Goal: Register for event/course

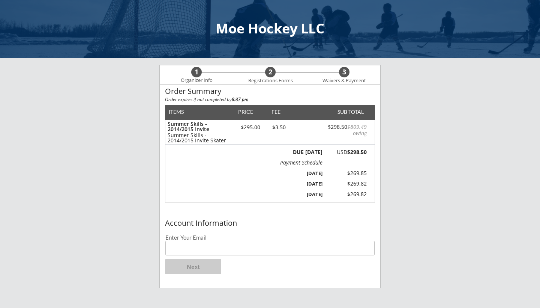
click at [221, 250] on input "email" at bounding box center [269, 247] width 209 height 15
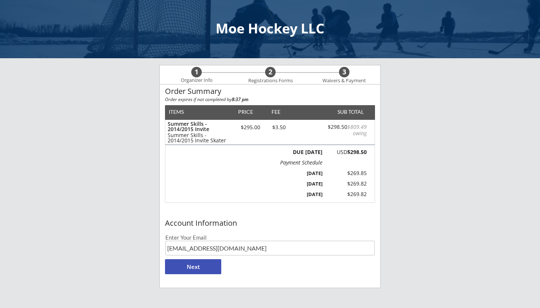
click at [214, 265] on button "Next" at bounding box center [193, 266] width 56 height 15
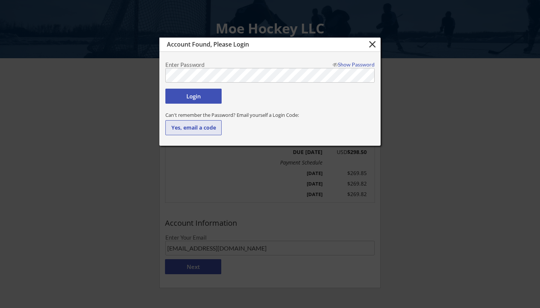
click at [174, 126] on button "Yes, email a code" at bounding box center [193, 127] width 56 height 15
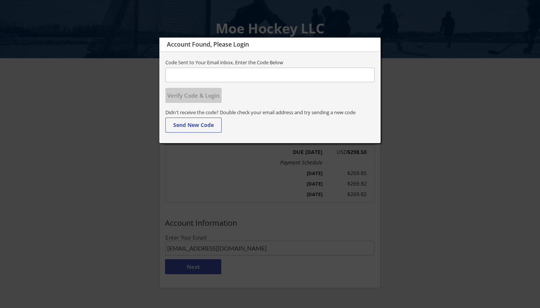
click at [220, 78] on input "input" at bounding box center [269, 75] width 209 height 15
type input "ashjohan812"
click at [198, 70] on input "input" at bounding box center [269, 75] width 209 height 15
paste input "968107"
type input "968107"
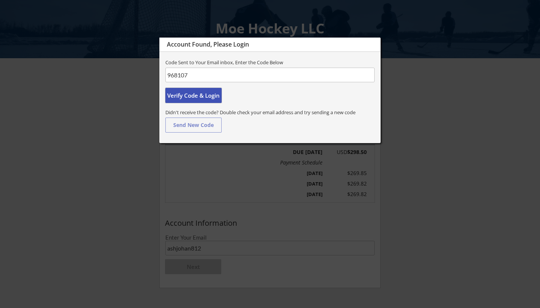
click at [200, 101] on button "Verify Code & Login" at bounding box center [193, 95] width 56 height 15
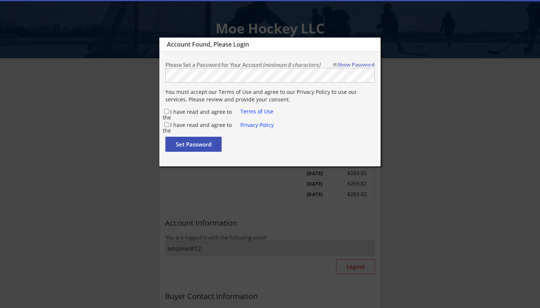
type input "[PERSON_NAME]"
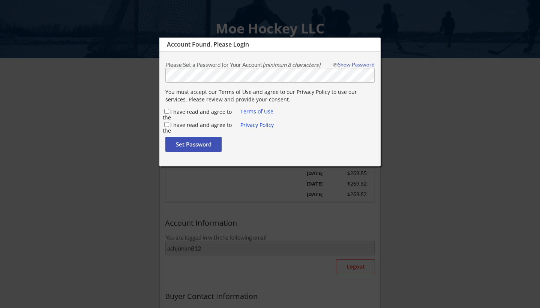
click at [357, 64] on div "Show Password" at bounding box center [351, 64] width 45 height 5
click at [167, 111] on input "I have read and agree to the" at bounding box center [166, 111] width 5 height 5
checkbox input "true"
click at [164, 124] on input "I have read and agree to the" at bounding box center [166, 124] width 5 height 5
checkbox input "true"
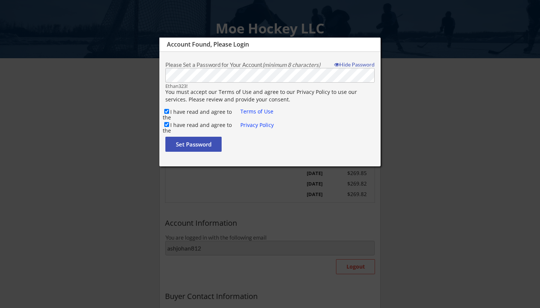
click at [179, 139] on button "Set Password" at bounding box center [193, 144] width 56 height 15
type input "[EMAIL_ADDRESS][DOMAIN_NAME]"
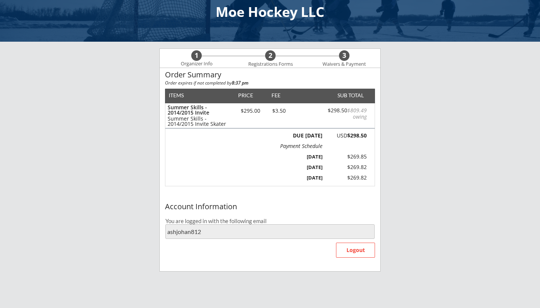
scroll to position [14, 0]
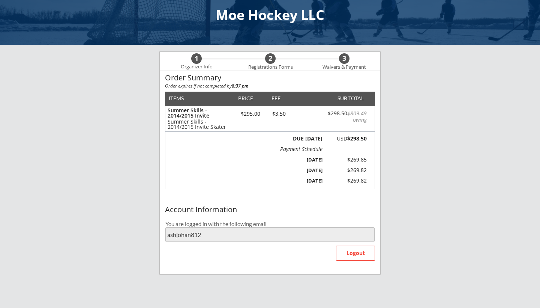
click at [307, 1] on div "Moe Hockey LLC" at bounding box center [270, 15] width 540 height 58
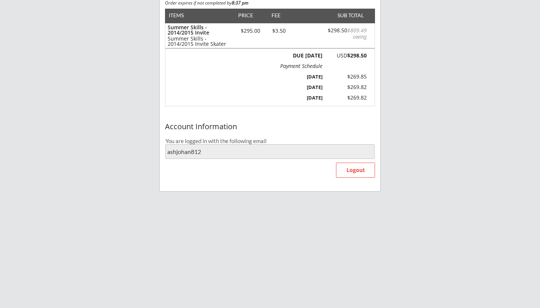
scroll to position [80, 0]
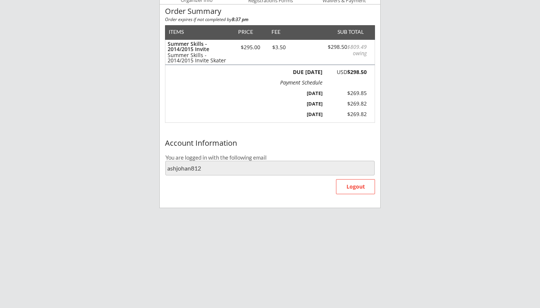
click at [252, 45] on div "$295.00" at bounding box center [250, 47] width 32 height 5
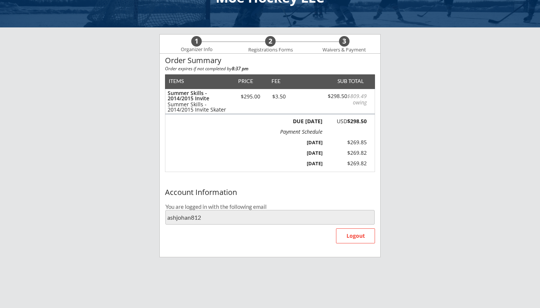
scroll to position [30, 0]
click at [343, 41] on div "3" at bounding box center [344, 42] width 11 height 8
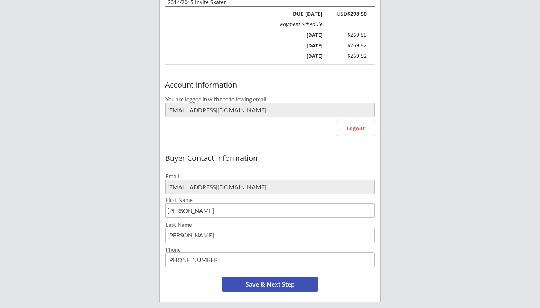
scroll to position [140, 0]
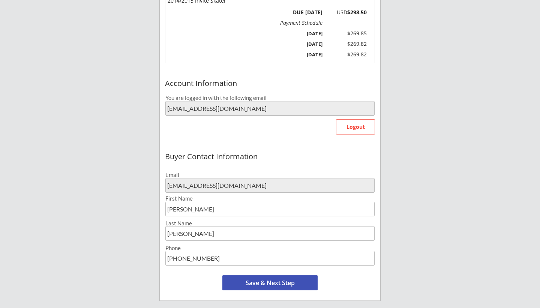
click at [257, 291] on div "Buyer Contact Information Email ashjohan812@yahoo.com First Name Last Name Phon…" at bounding box center [270, 224] width 221 height 152
click at [267, 281] on button "Save & Next Step" at bounding box center [269, 282] width 95 height 15
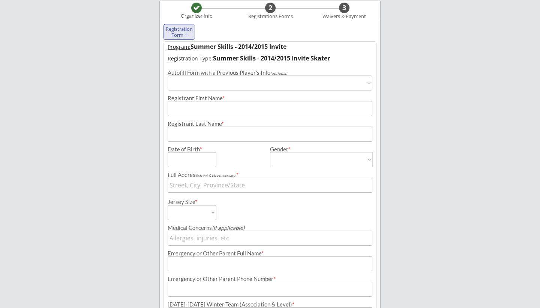
scroll to position [57, 0]
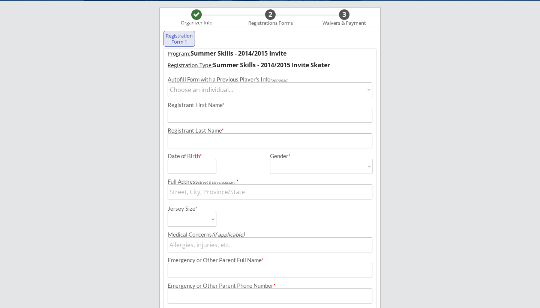
select select ""1348695171700984260__LOOKUP__1725412141911x766855986672828400""
type input "Kira"
type input "Johantgen"
type input "07/01/2015"
type input "21071 Itami Trail, Lakeville, MN 55044, USA"
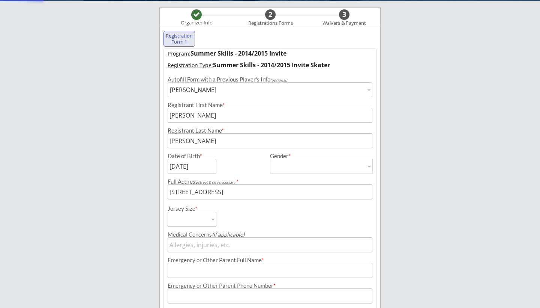
type input "Female"
select select ""Female""
type input "Alex Joahntgen"
type input "(612) 237-9751"
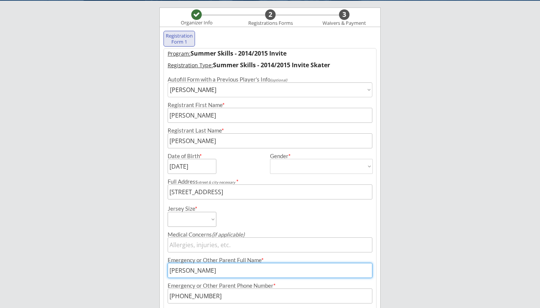
click at [198, 266] on input "input" at bounding box center [270, 270] width 205 height 15
type input "Alex Johantgen"
click at [472, 228] on div "Moe Hockey LLC Organizer Info 2 Registrations Forms 3 Waivers & Payment Registr…" at bounding box center [270, 181] width 540 height 477
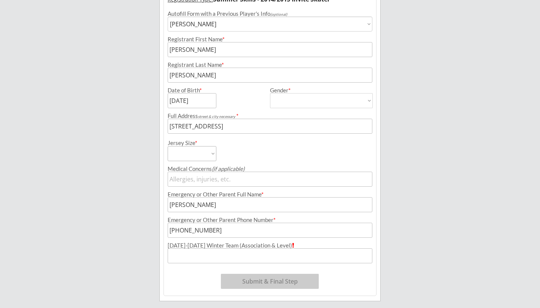
scroll to position [128, 0]
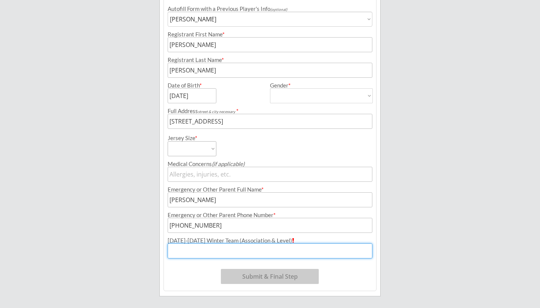
click at [301, 251] on input "input" at bounding box center [270, 250] width 205 height 15
type input "u10 A"
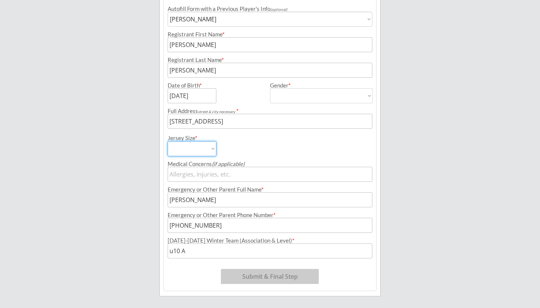
select select ""Youth Large""
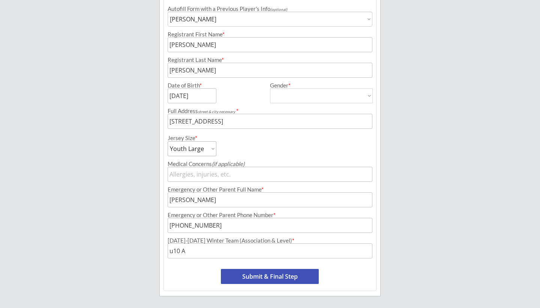
click at [266, 274] on button "Submit & Final Step" at bounding box center [270, 276] width 98 height 15
select select ""Yes, use this card""
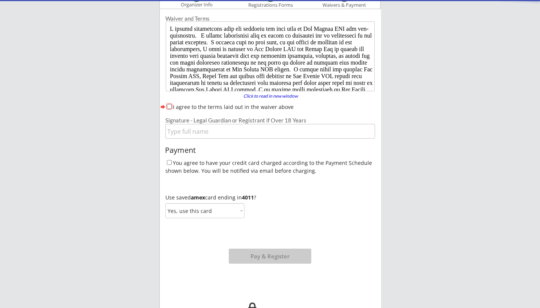
scroll to position [65, 0]
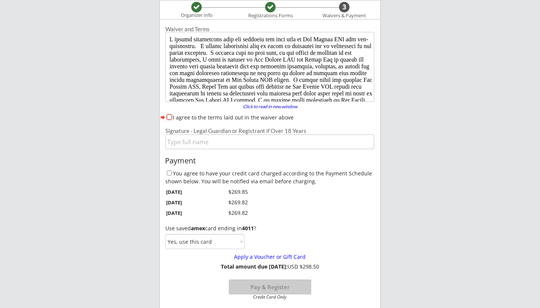
click at [169, 114] on div "I agree to the terms laid out in the waiver above" at bounding box center [269, 117] width 209 height 8
click at [167, 115] on input "I agree to the terms laid out in the waiver above" at bounding box center [169, 116] width 5 height 5
checkbox input "true"
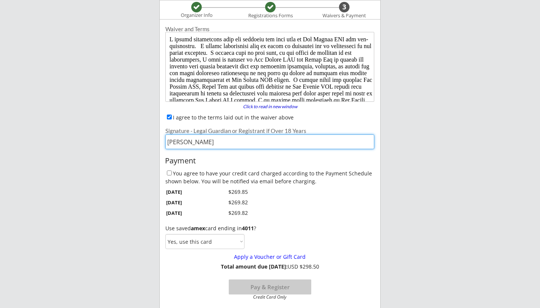
type input "Ashley Johantgen"
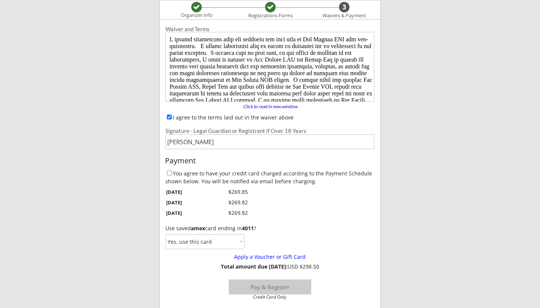
click at [169, 173] on input "You agree to have your credit card charged according to the Payment Schedule sh…" at bounding box center [169, 172] width 5 height 5
checkbox input "true"
click at [260, 289] on button "Pay & Register" at bounding box center [270, 286] width 83 height 15
